Goal: Information Seeking & Learning: Learn about a topic

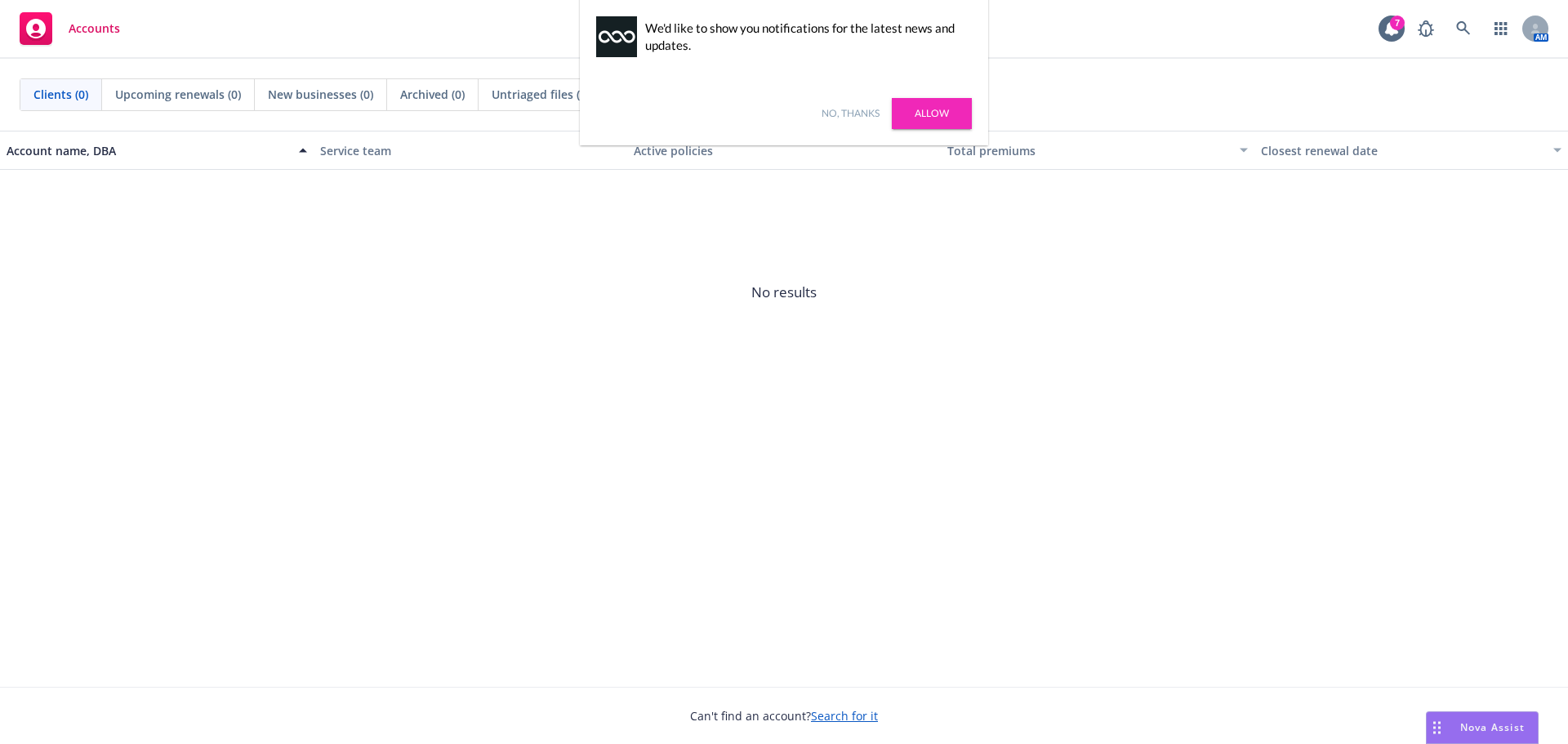
click at [847, 115] on link "No, thanks" at bounding box center [850, 114] width 58 height 15
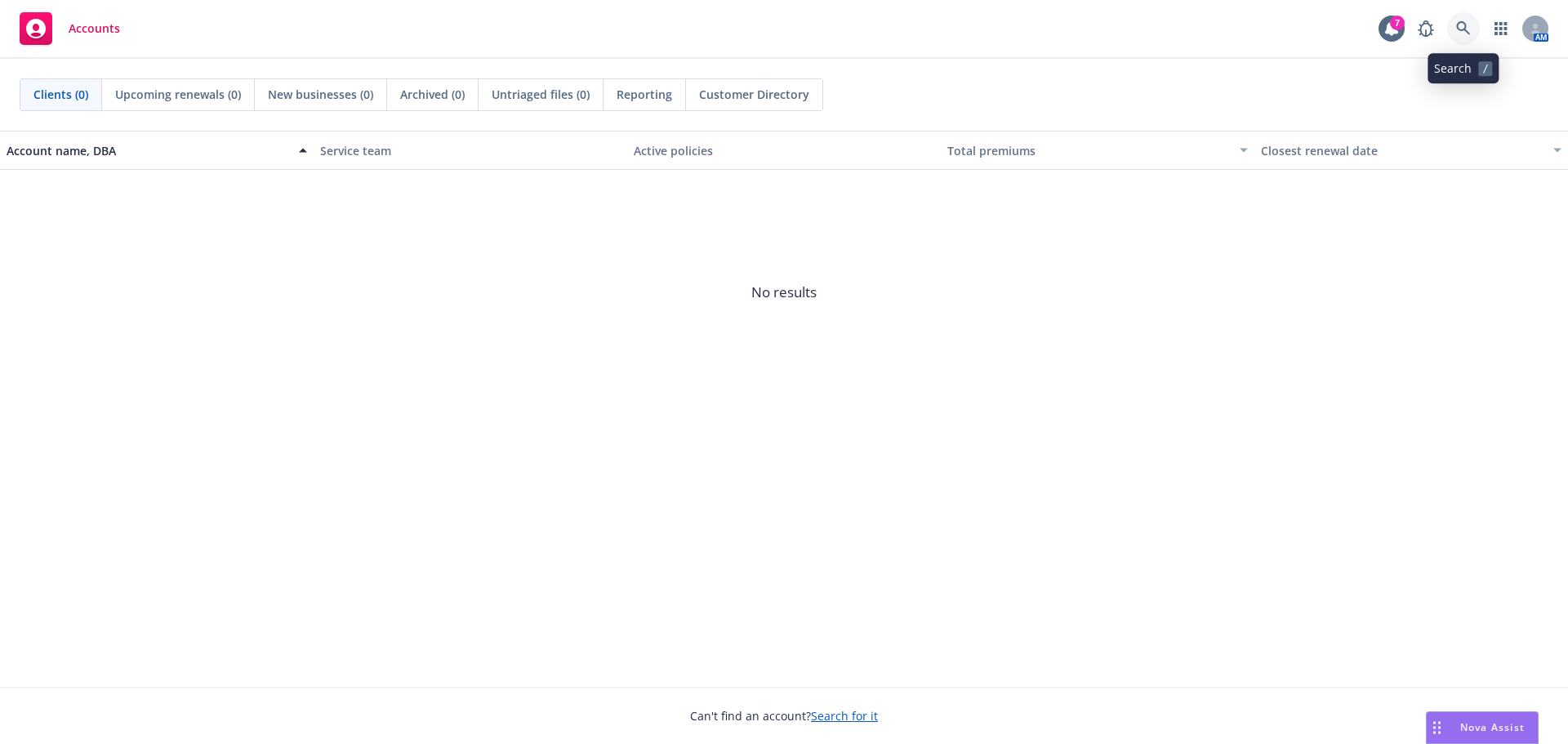
click at [1470, 16] on link at bounding box center [1463, 28] width 33 height 33
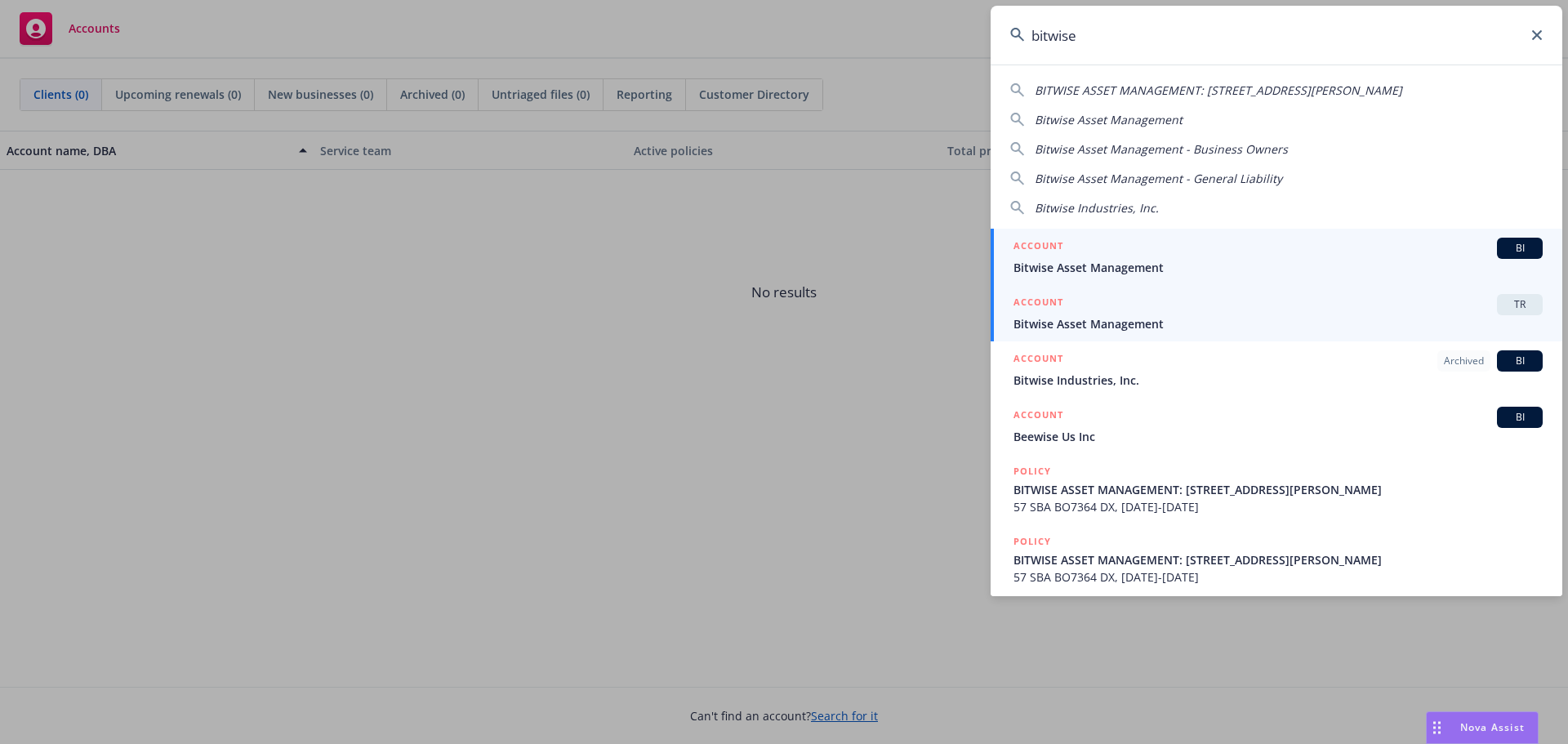
type input "bitwise"
click at [1148, 316] on span "Bitwise Asset Management" at bounding box center [1277, 324] width 530 height 17
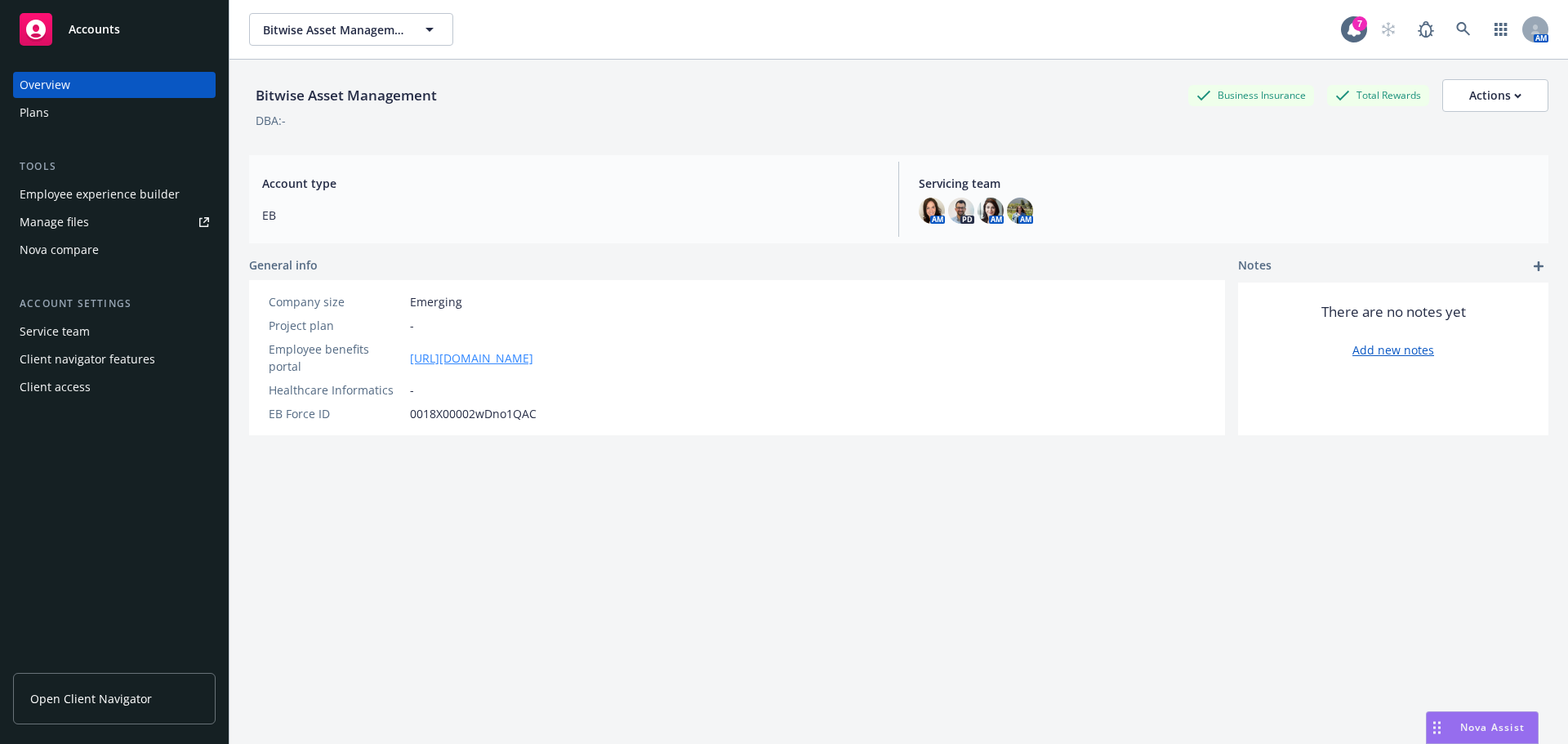
click at [517, 350] on link "[URL][DOMAIN_NAME]" at bounding box center [471, 358] width 123 height 17
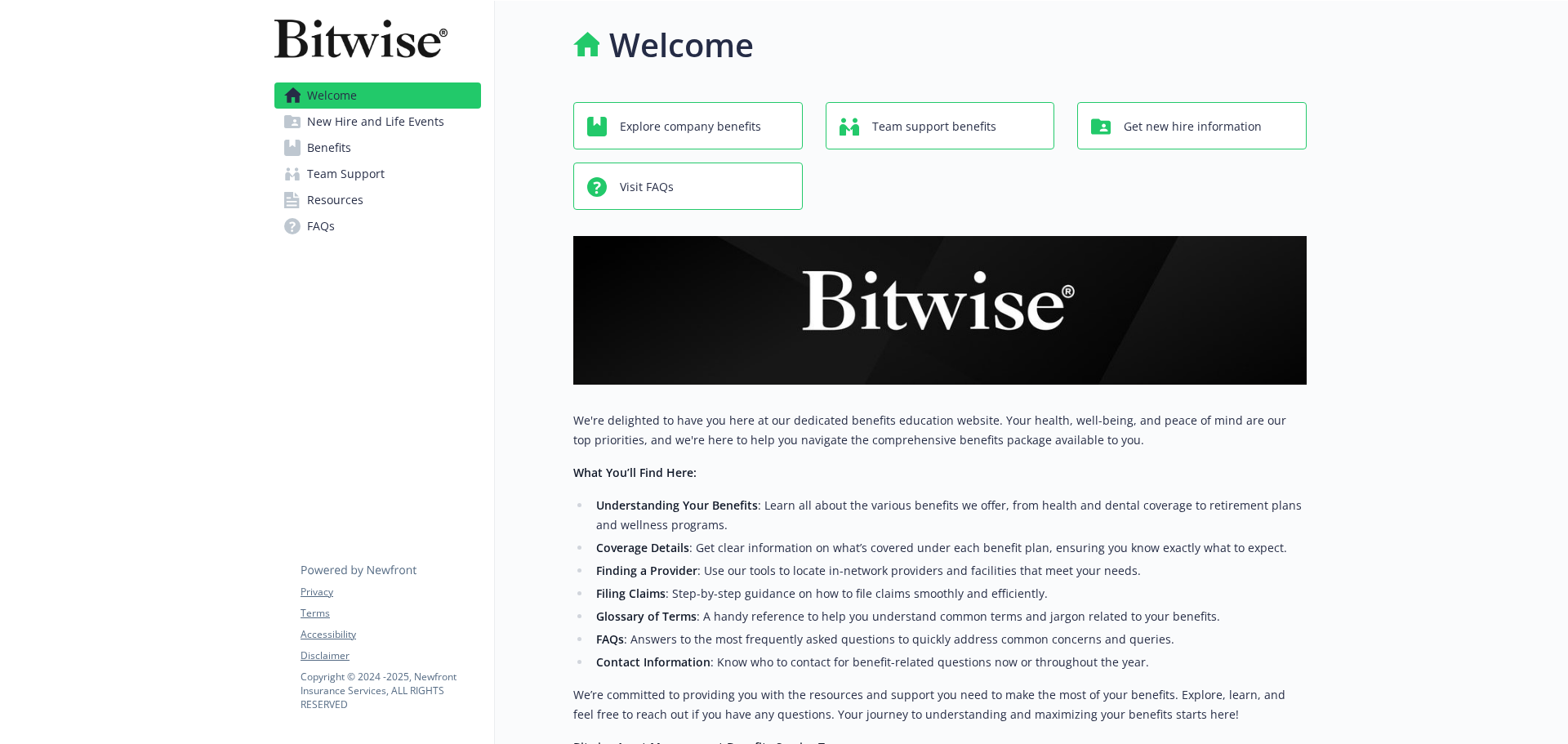
click at [350, 128] on span "New Hire and Life Events" at bounding box center [375, 121] width 137 height 26
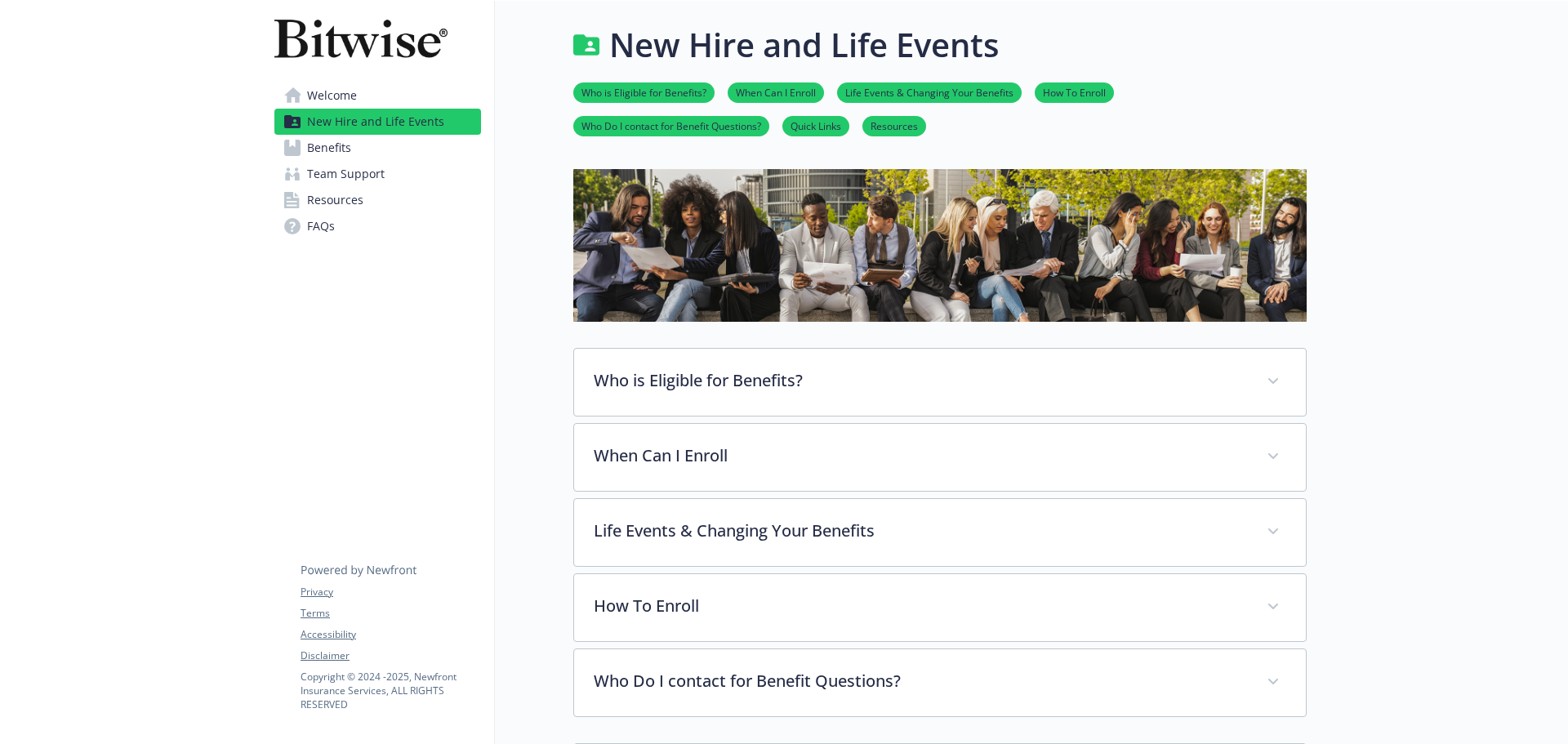
click at [362, 138] on link "Benefits" at bounding box center [378, 148] width 207 height 26
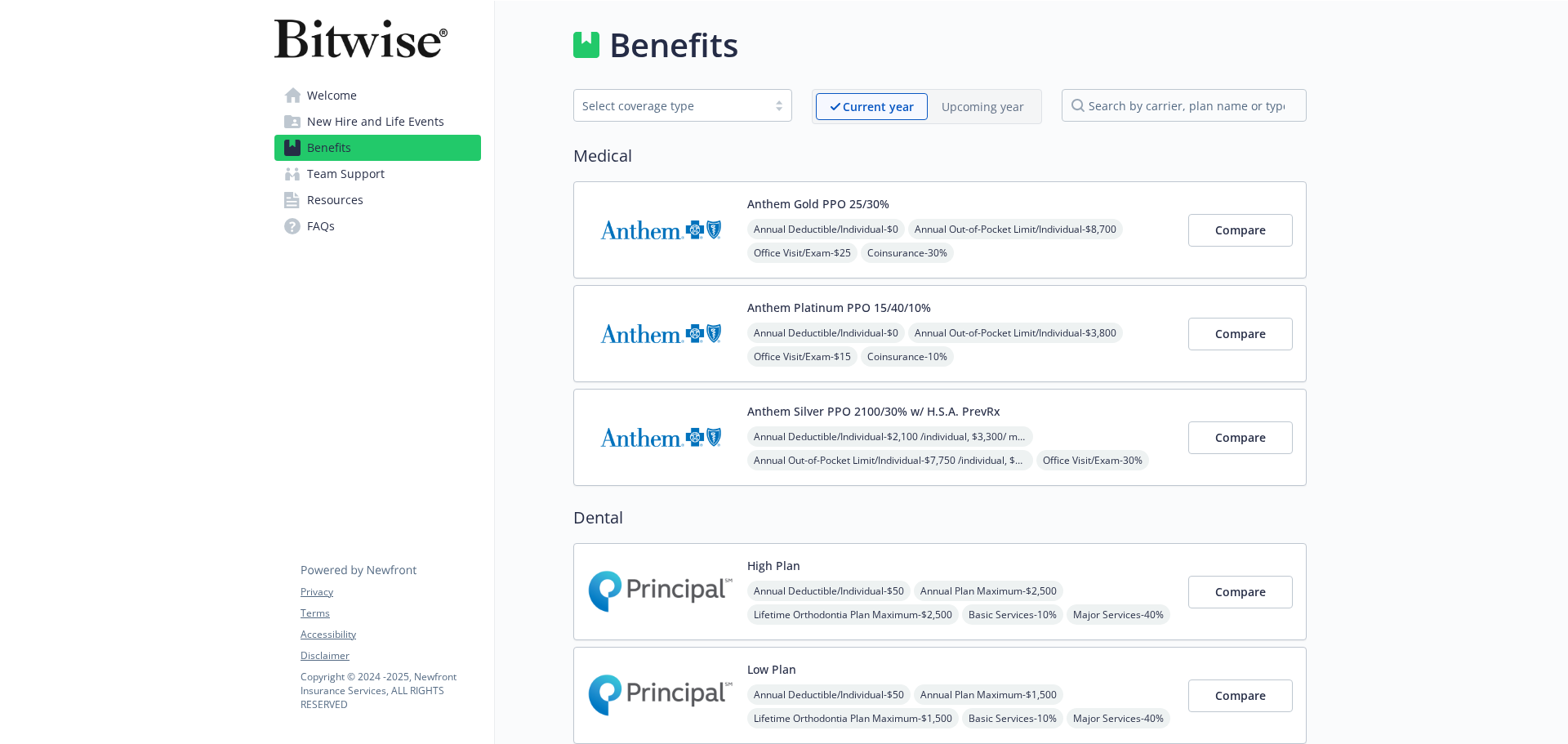
click at [688, 236] on img at bounding box center [660, 230] width 147 height 70
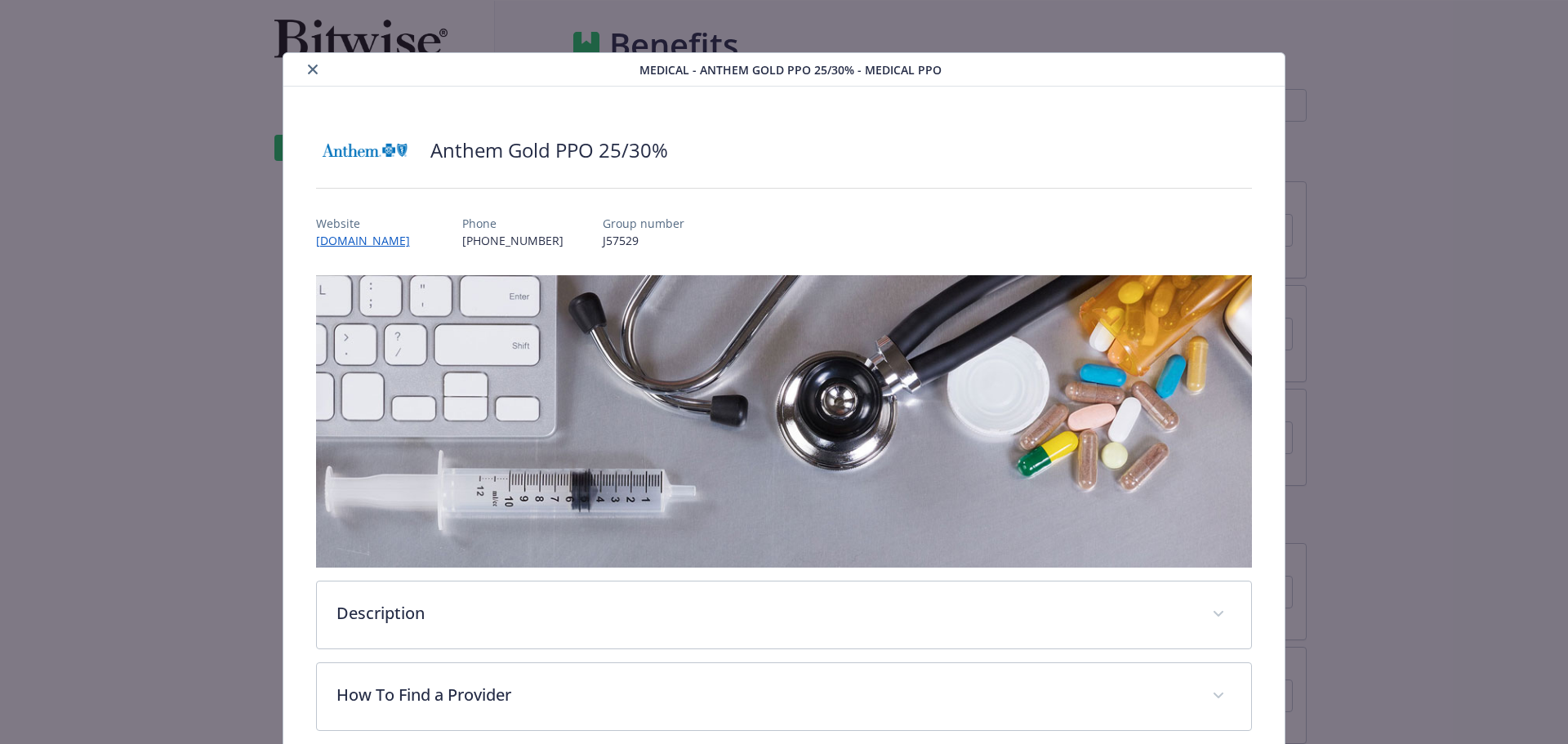
scroll to position [49, 0]
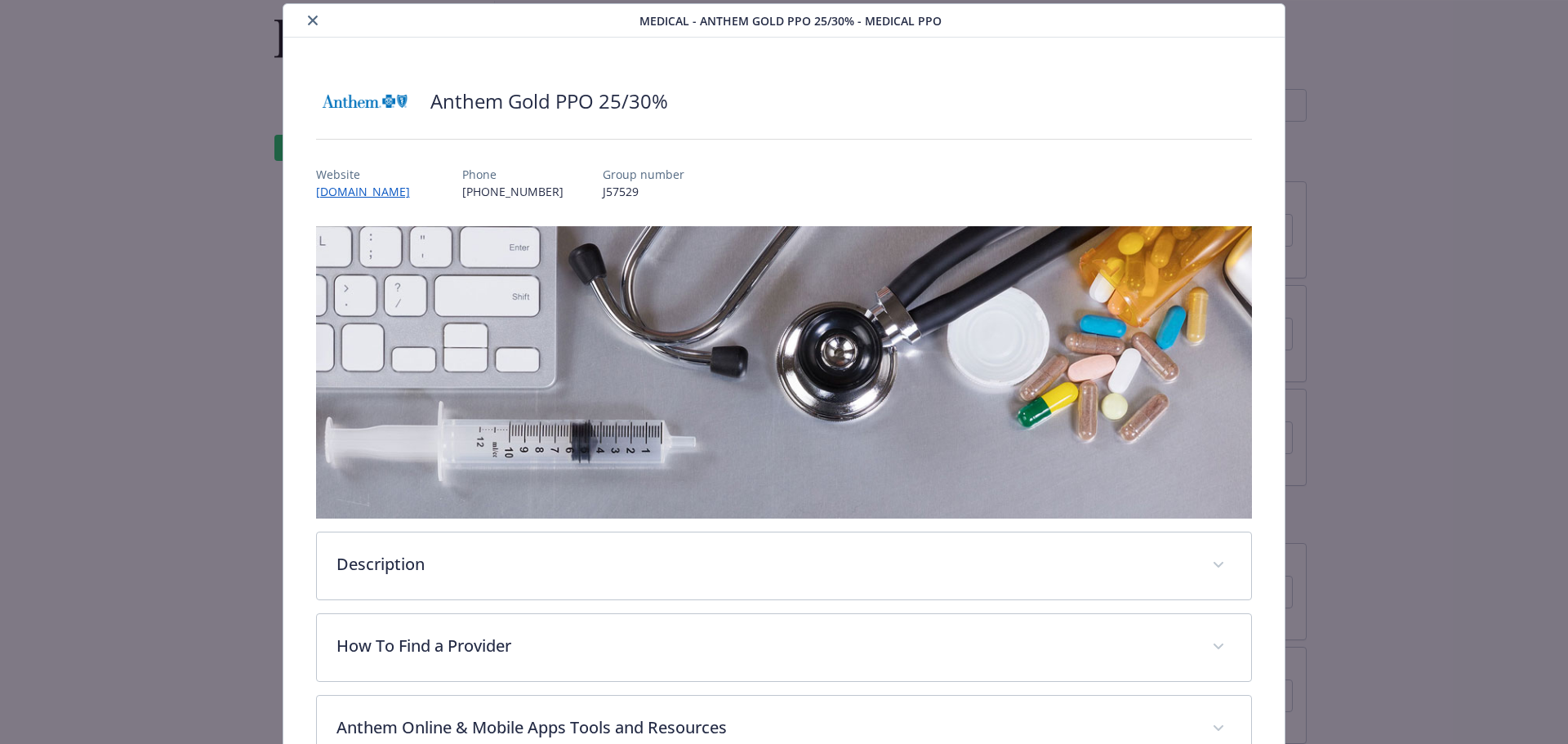
click at [312, 10] on button "close" at bounding box center [312, 20] width 20 height 20
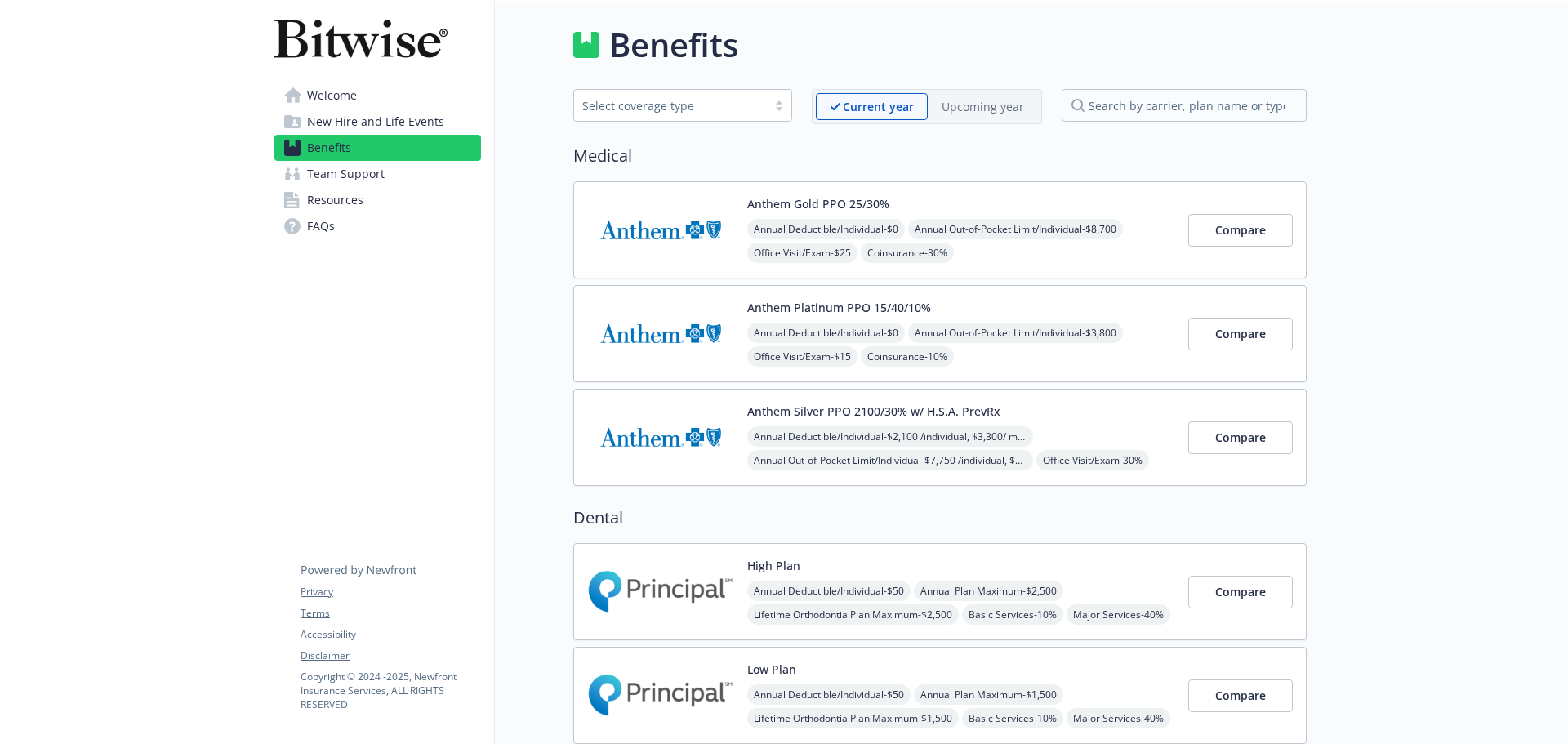
scroll to position [640, 0]
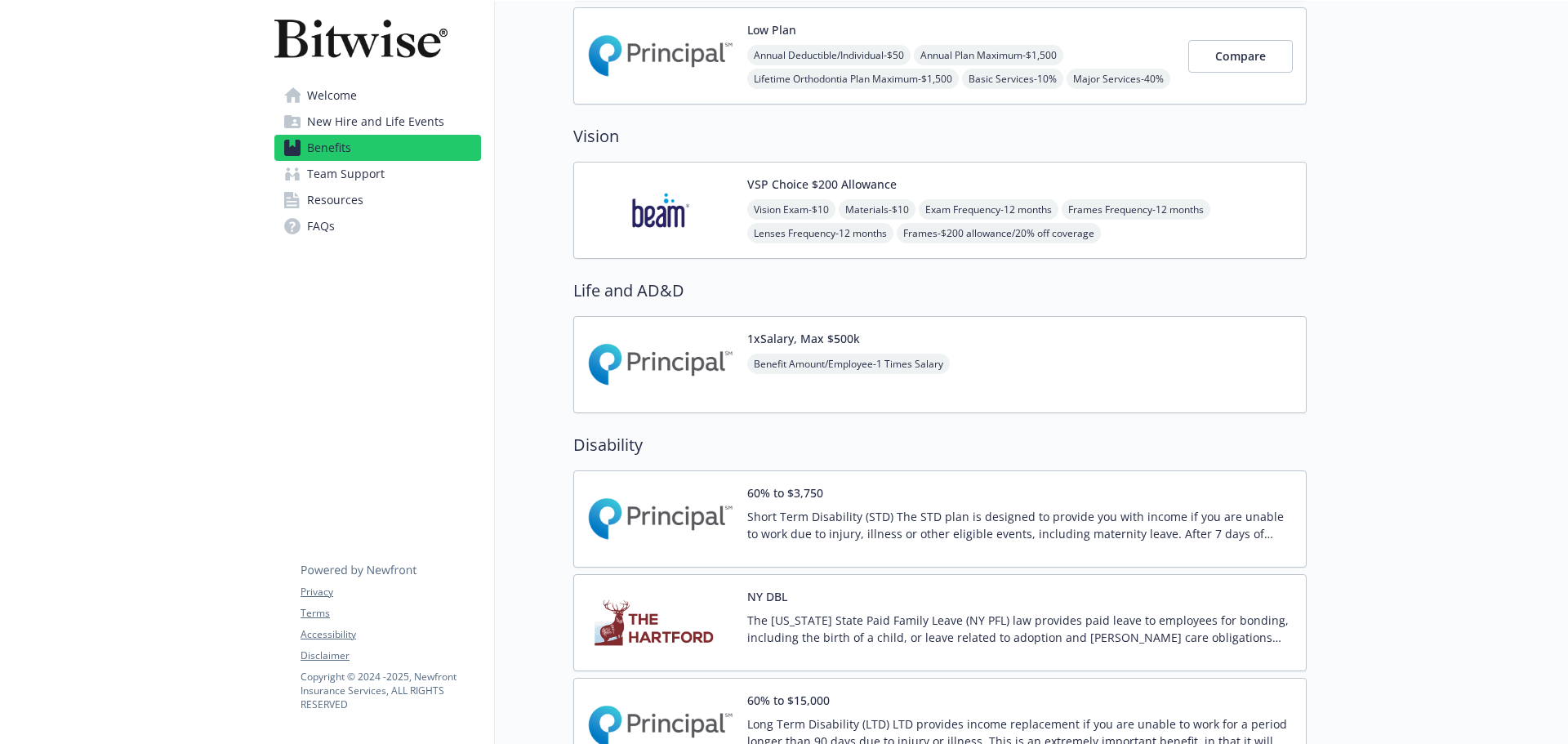
click at [845, 539] on p "Short Term Disability (STD) The STD plan is designed to provide you with income…" at bounding box center [1020, 525] width 546 height 34
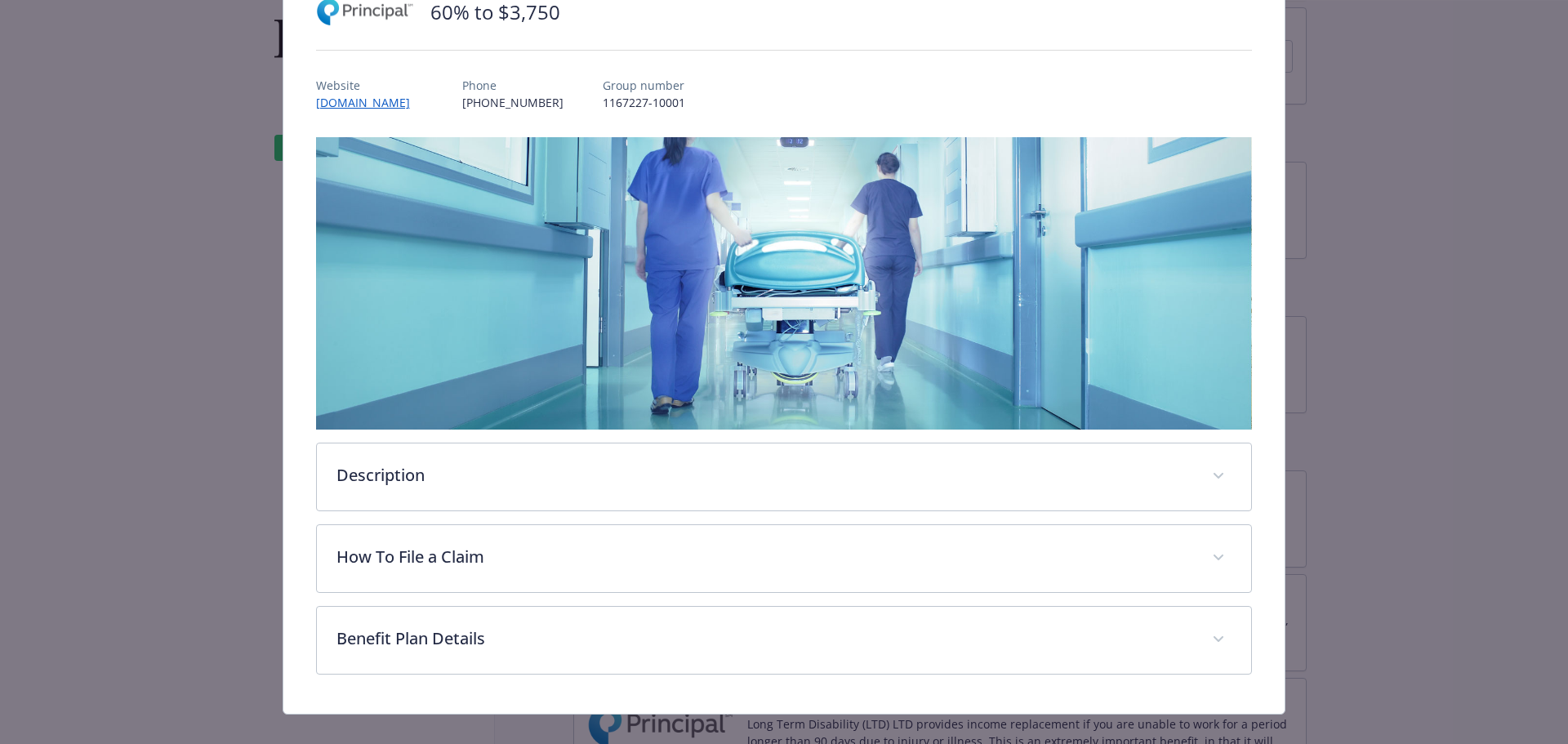
scroll to position [158, 0]
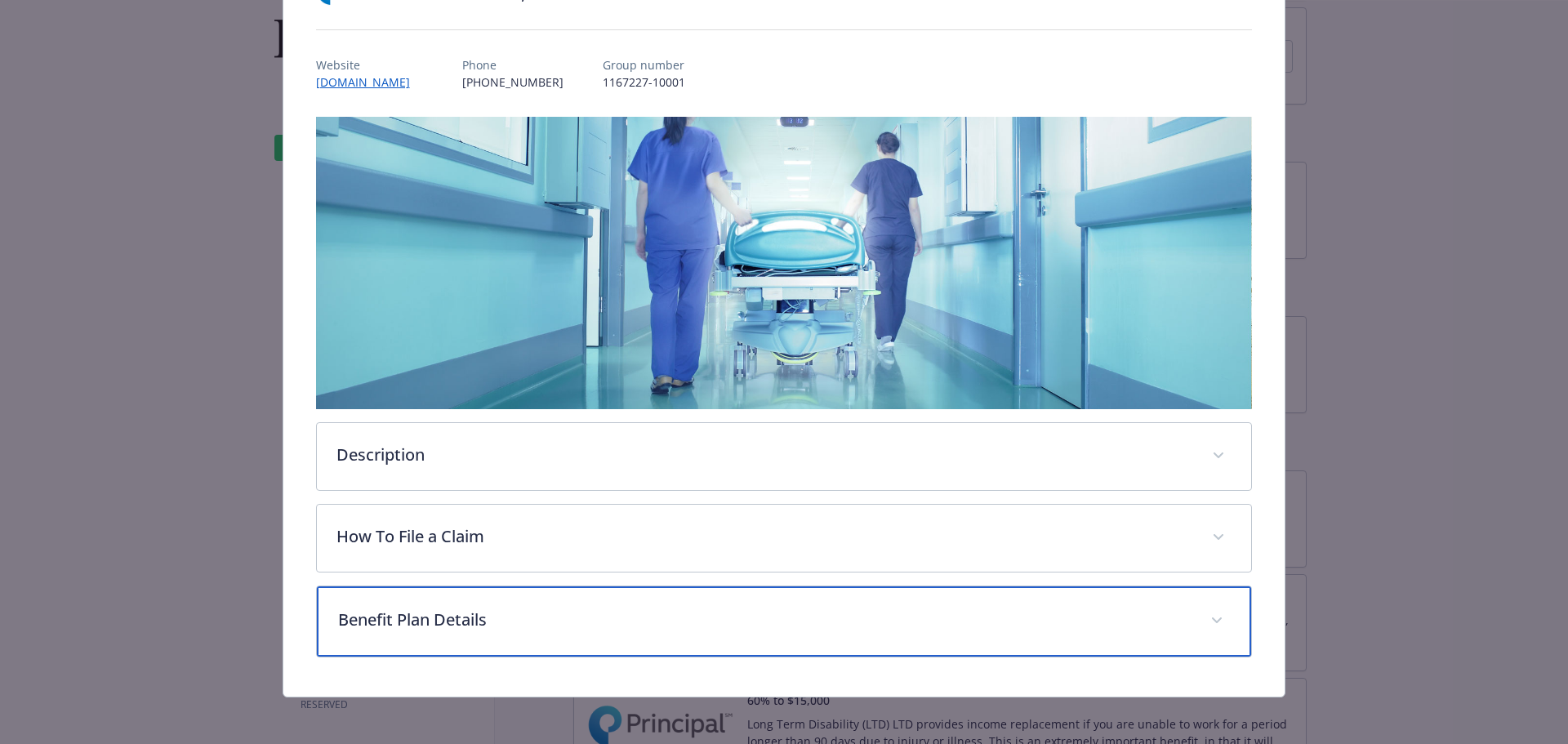
click at [434, 613] on p "Benefit Plan Details" at bounding box center [764, 620] width 853 height 24
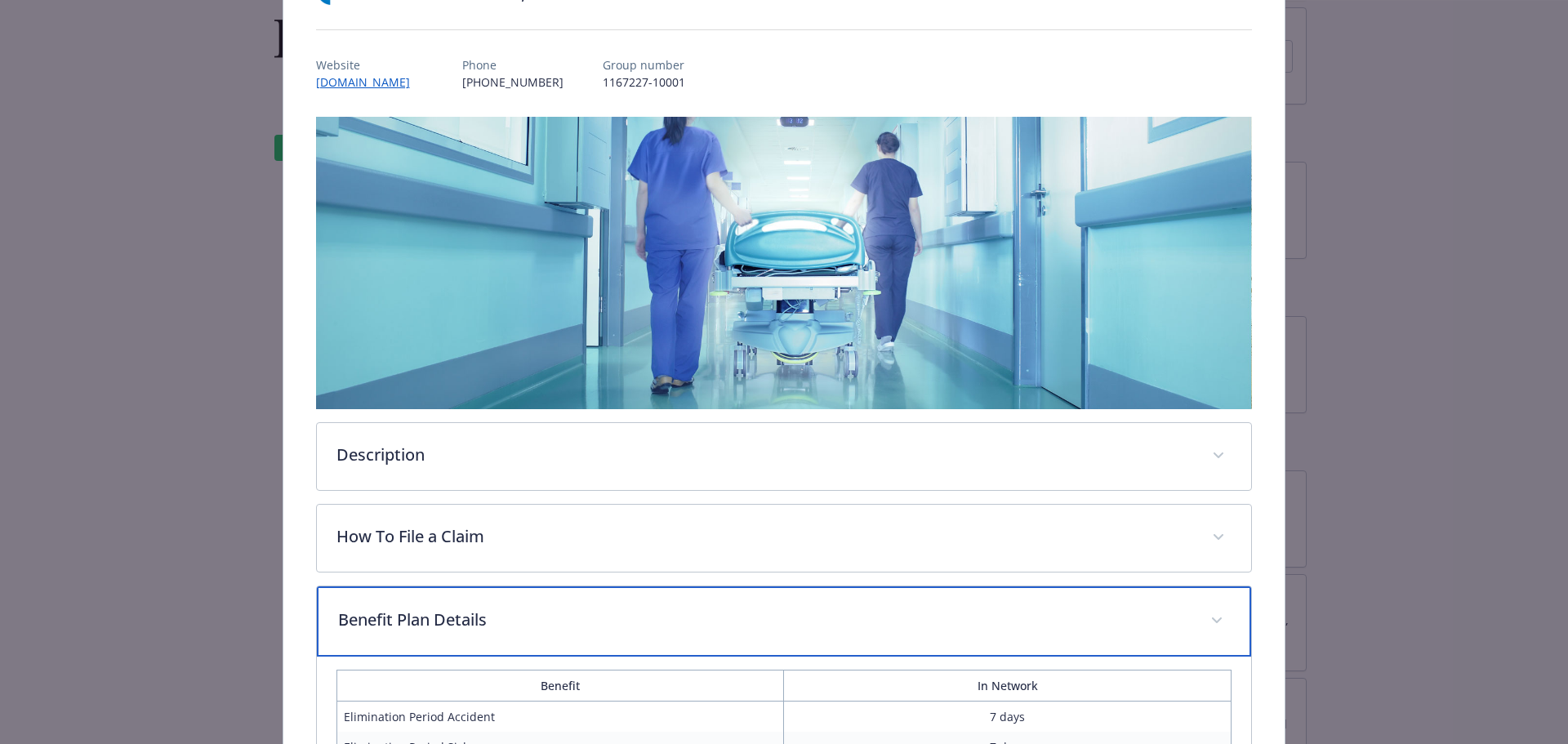
scroll to position [451, 0]
